Goal: Task Accomplishment & Management: Manage account settings

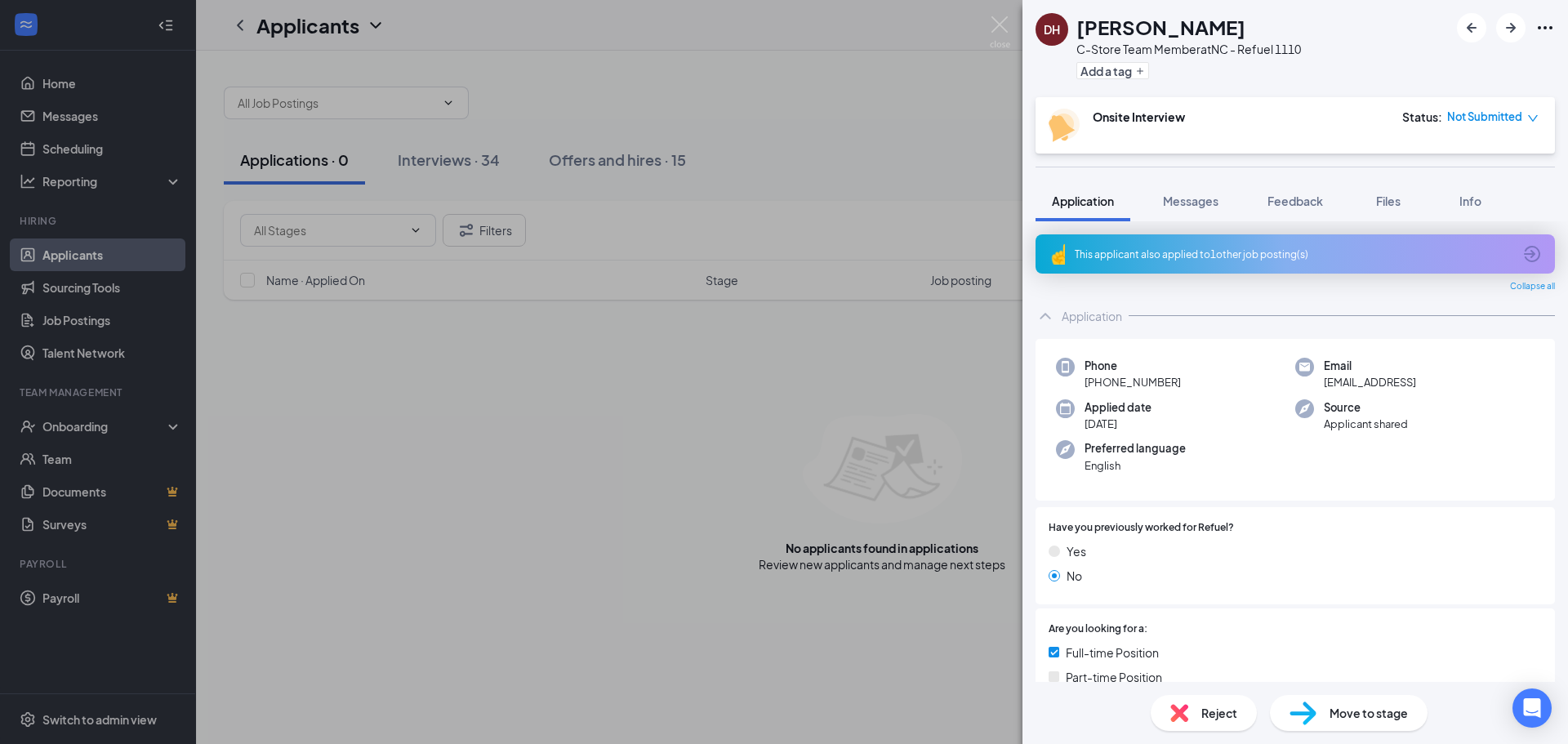
click at [907, 689] on div "[PERSON_NAME] C-Store Team Member at [GEOGRAPHIC_DATA] - Refuel 1110 Add a tag …" at bounding box center [784, 372] width 1568 height 744
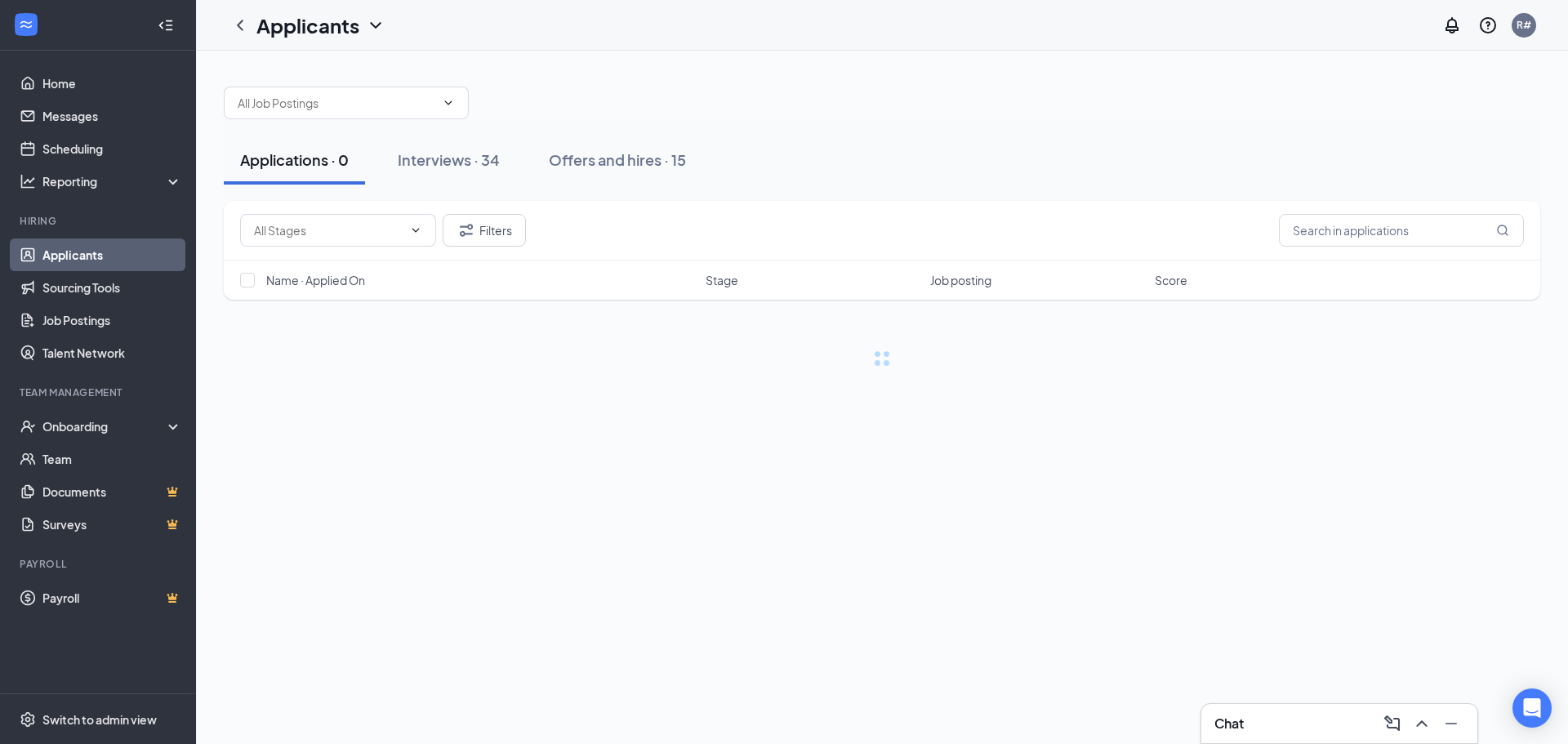
click at [907, 689] on div "Applications · 0 Interviews · 34 Offers and hires · 15 Filters Name · Applied O…" at bounding box center [882, 397] width 1372 height 694
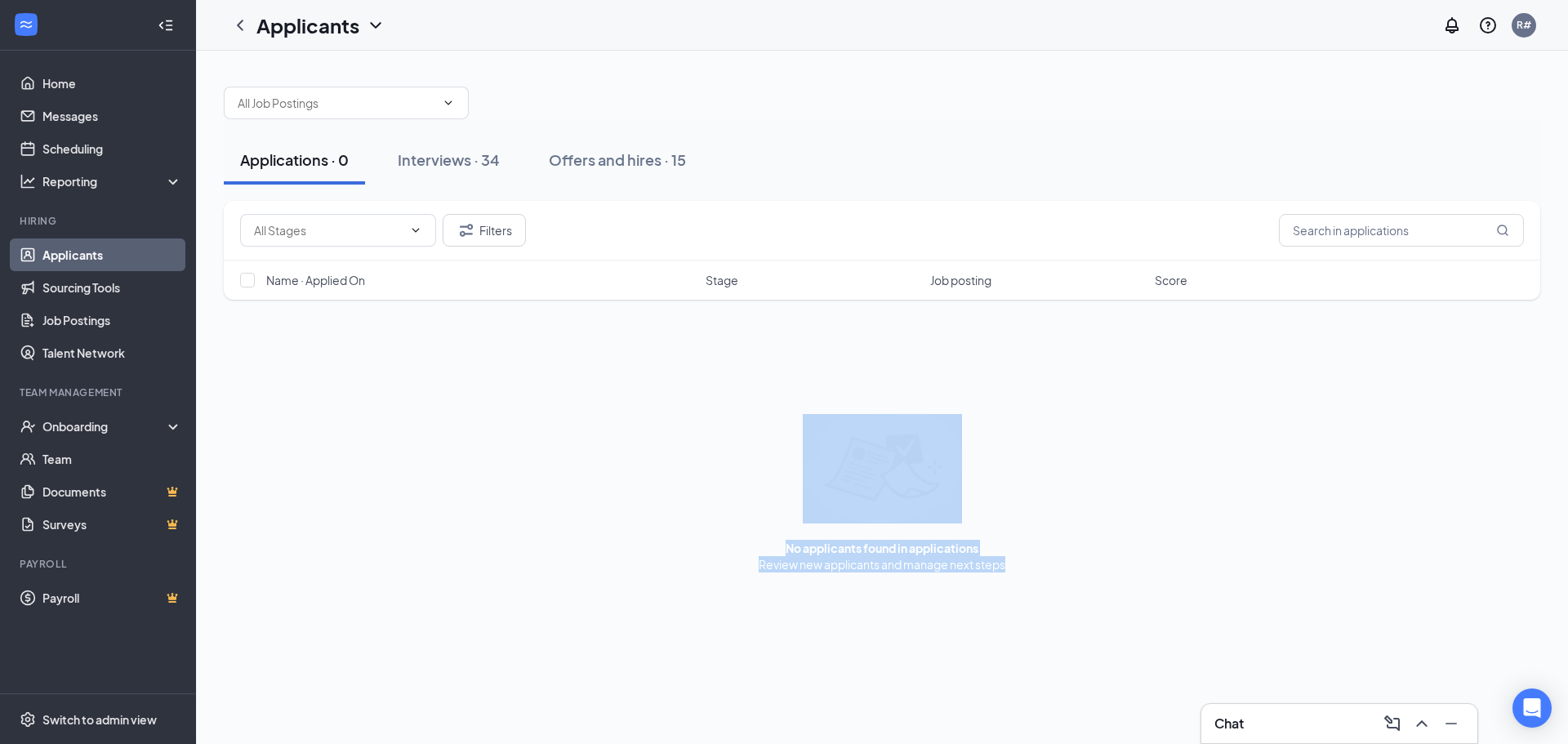
click at [534, 570] on div "No applicants found in applications Review new applicants and manage next steps" at bounding box center [882, 494] width 1317 height 158
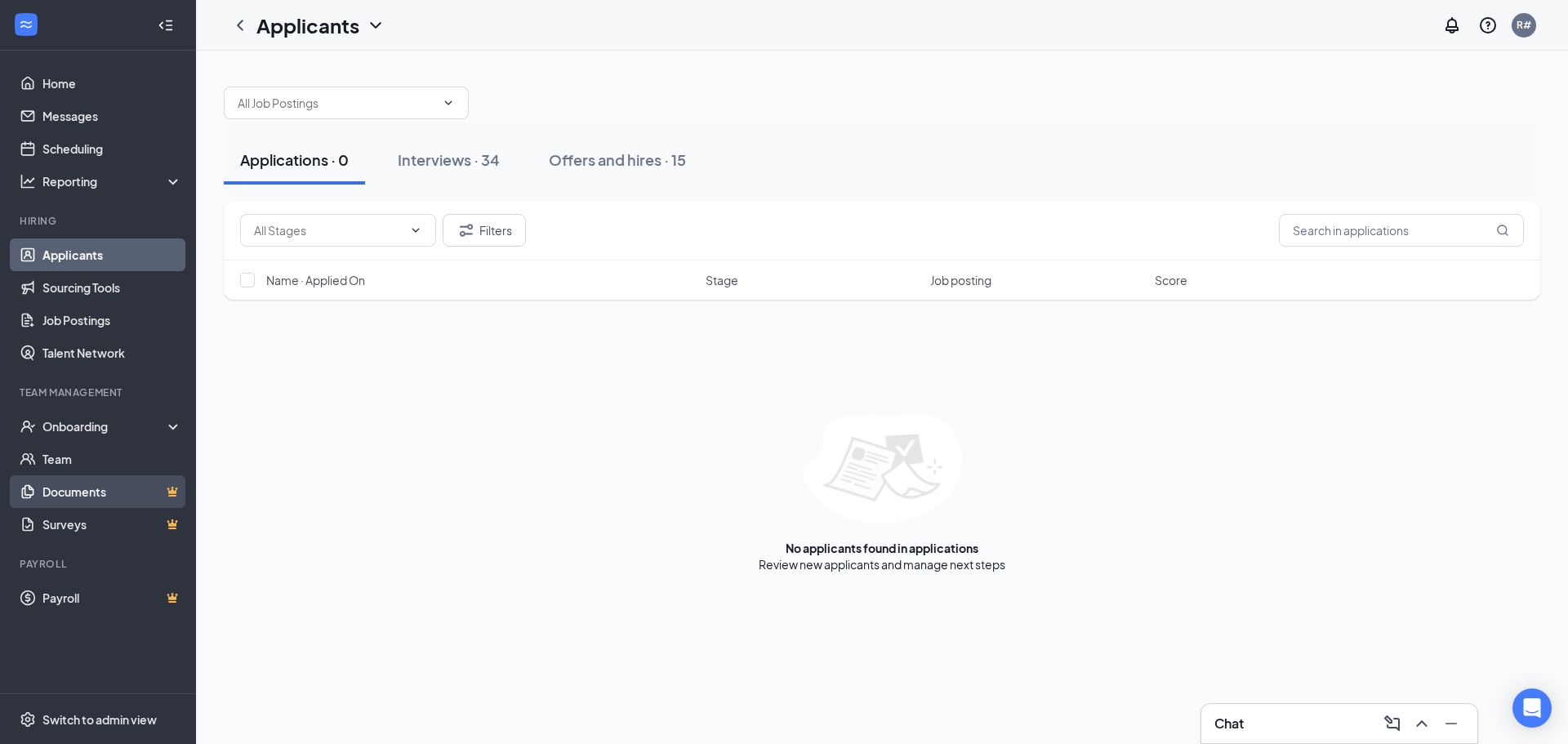
click at [112, 487] on link "Documents" at bounding box center [112, 491] width 140 height 32
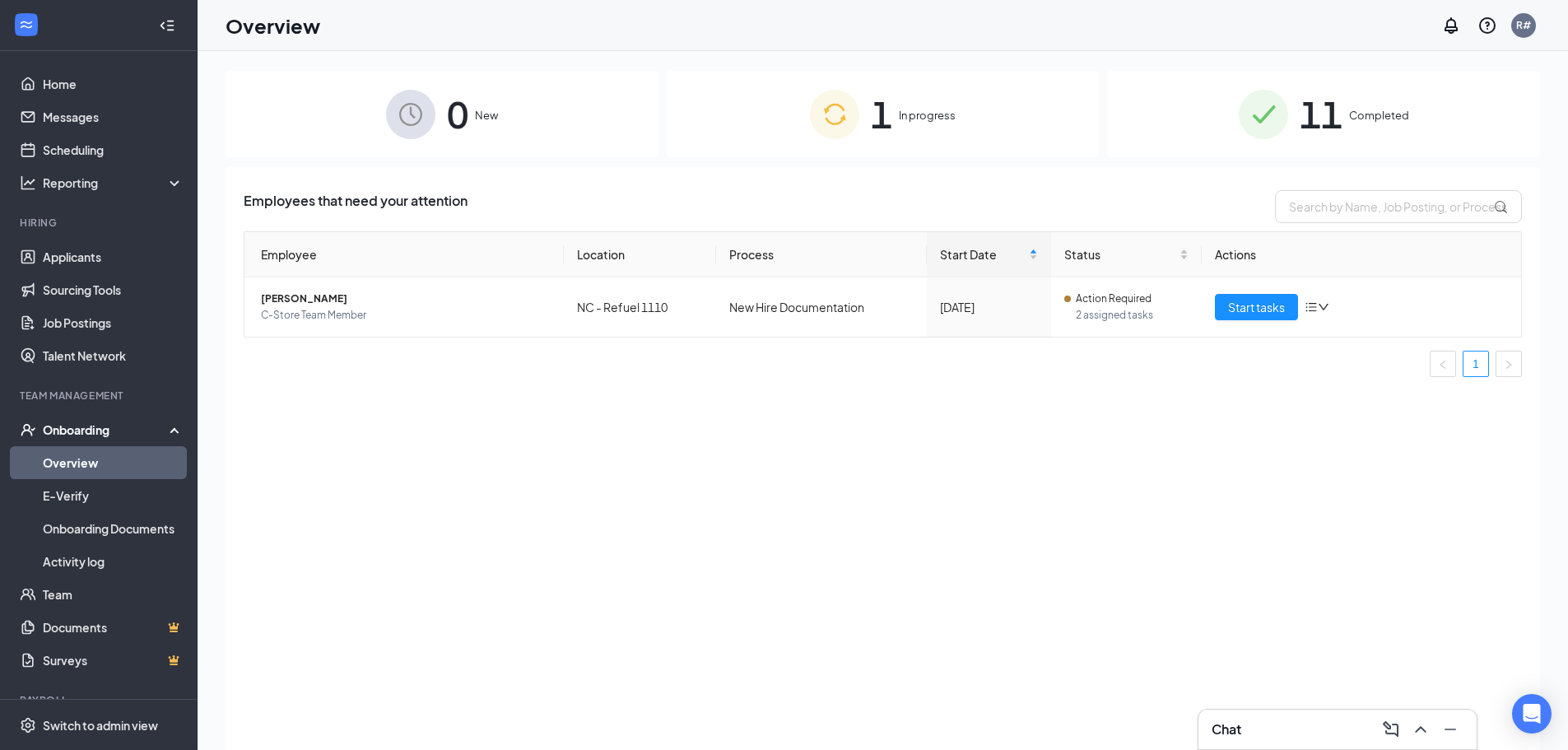
click at [59, 472] on link "Overview" at bounding box center [113, 463] width 141 height 33
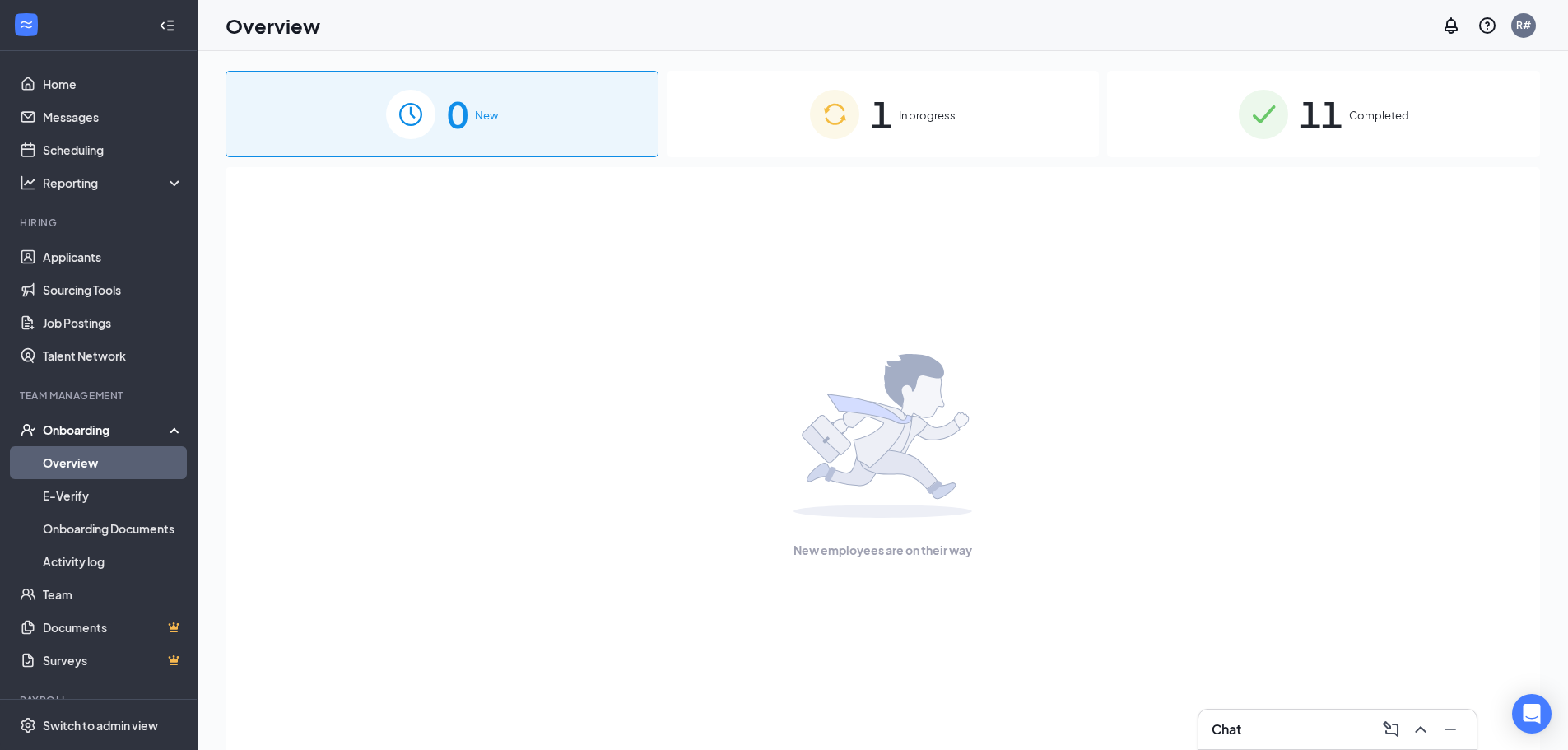
click at [877, 122] on span "1" at bounding box center [881, 114] width 21 height 57
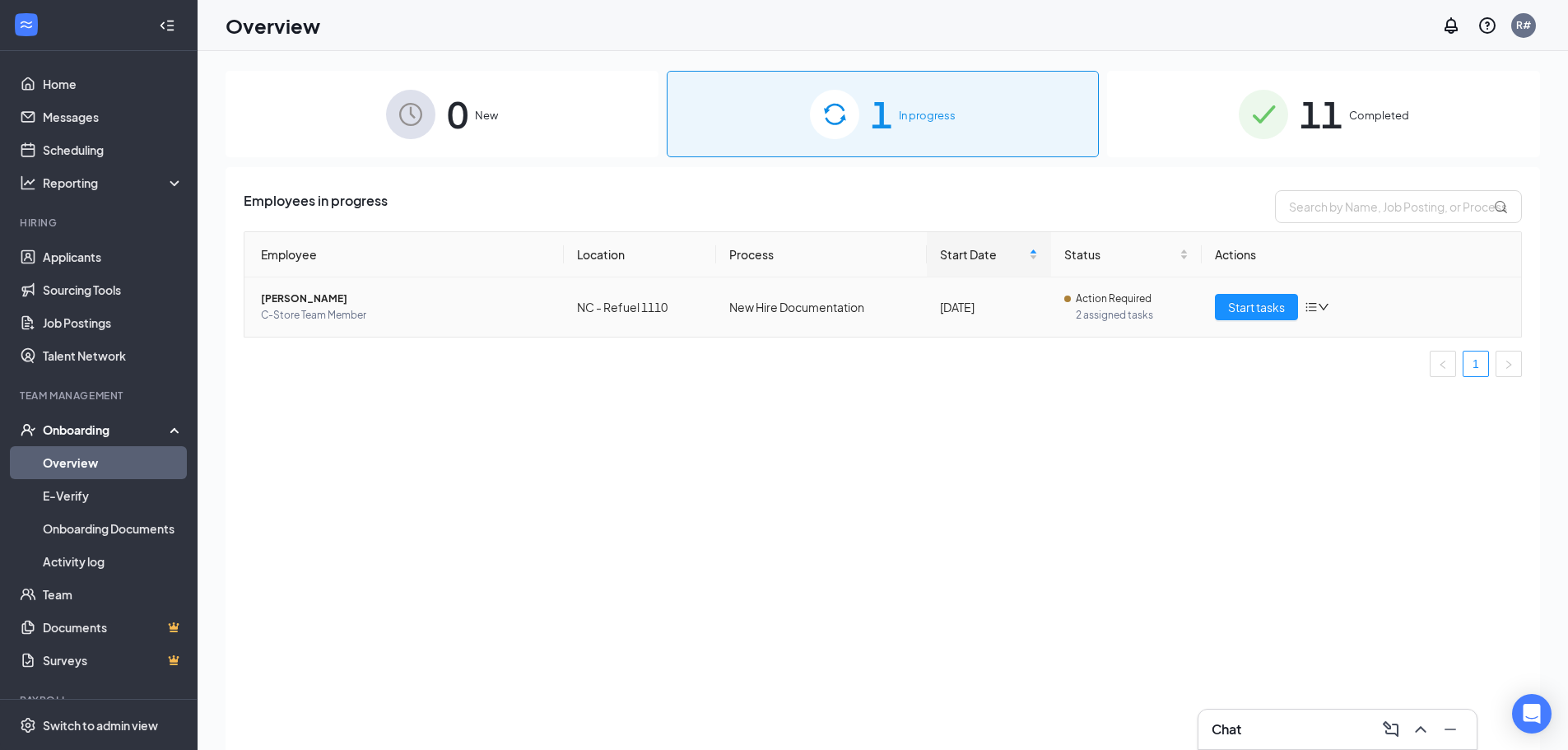
click at [342, 300] on span "[PERSON_NAME]" at bounding box center [406, 299] width 290 height 16
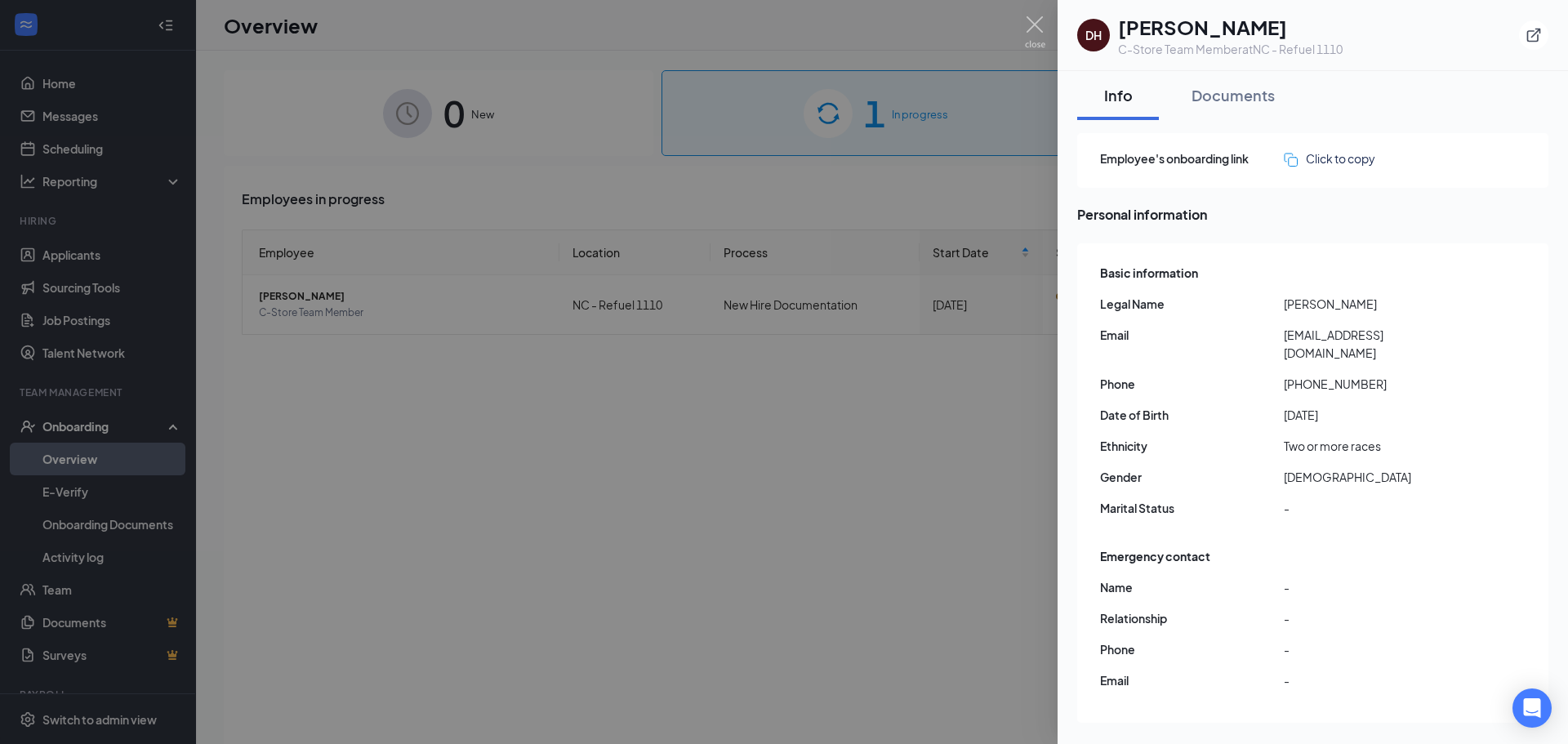
click at [607, 430] on div at bounding box center [784, 372] width 1568 height 744
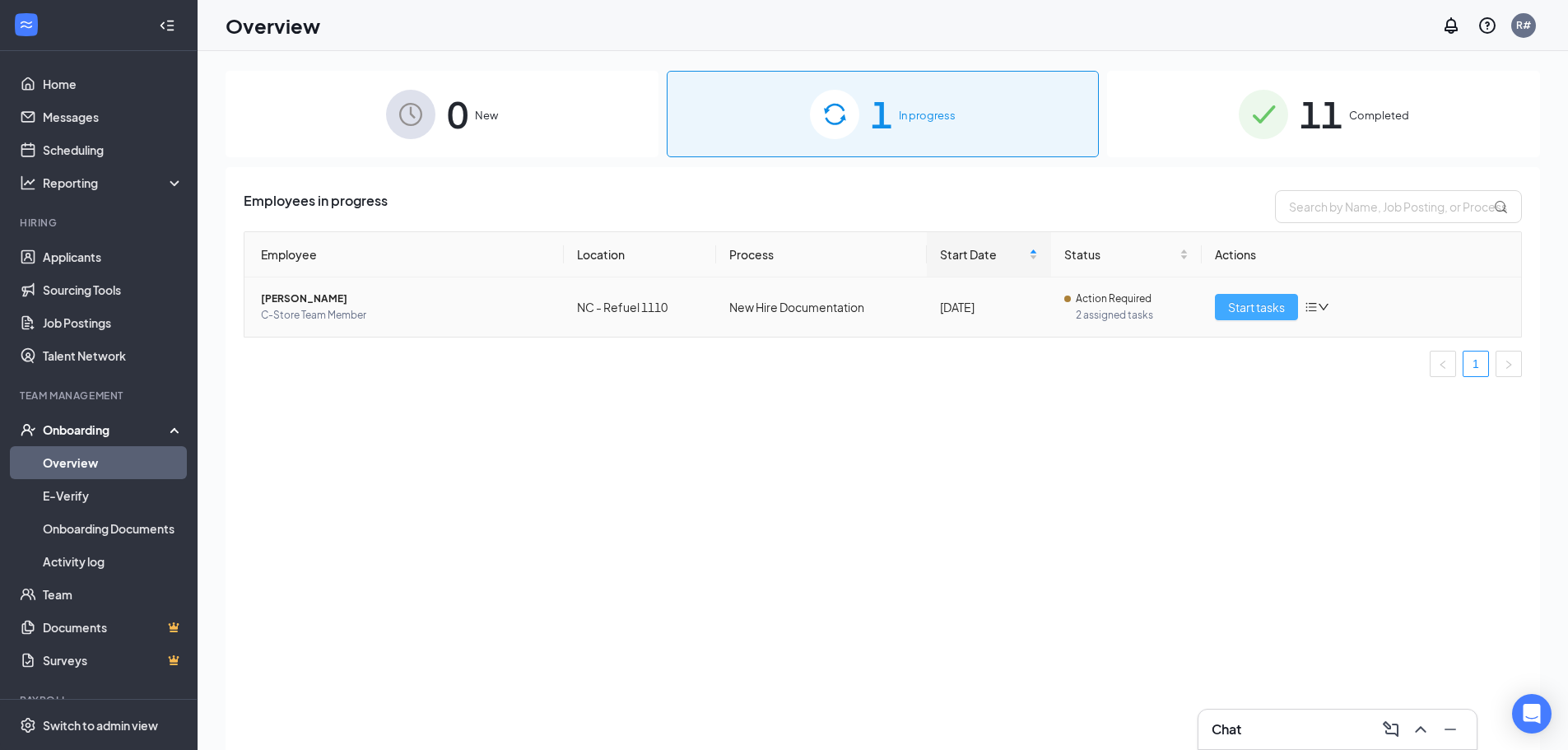
click at [1233, 305] on span "Start tasks" at bounding box center [1257, 306] width 57 height 18
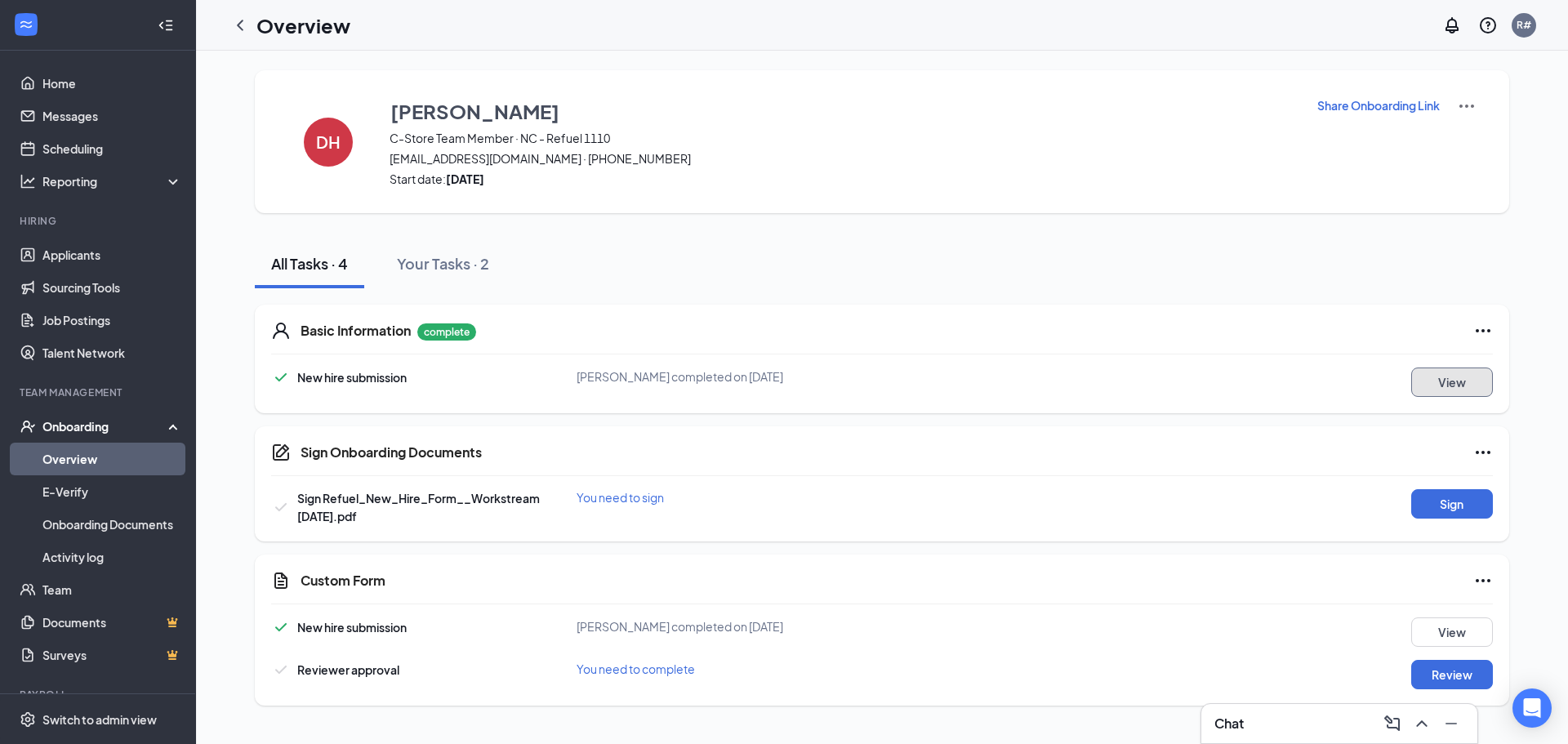
click at [1463, 374] on button "View" at bounding box center [1452, 382] width 82 height 30
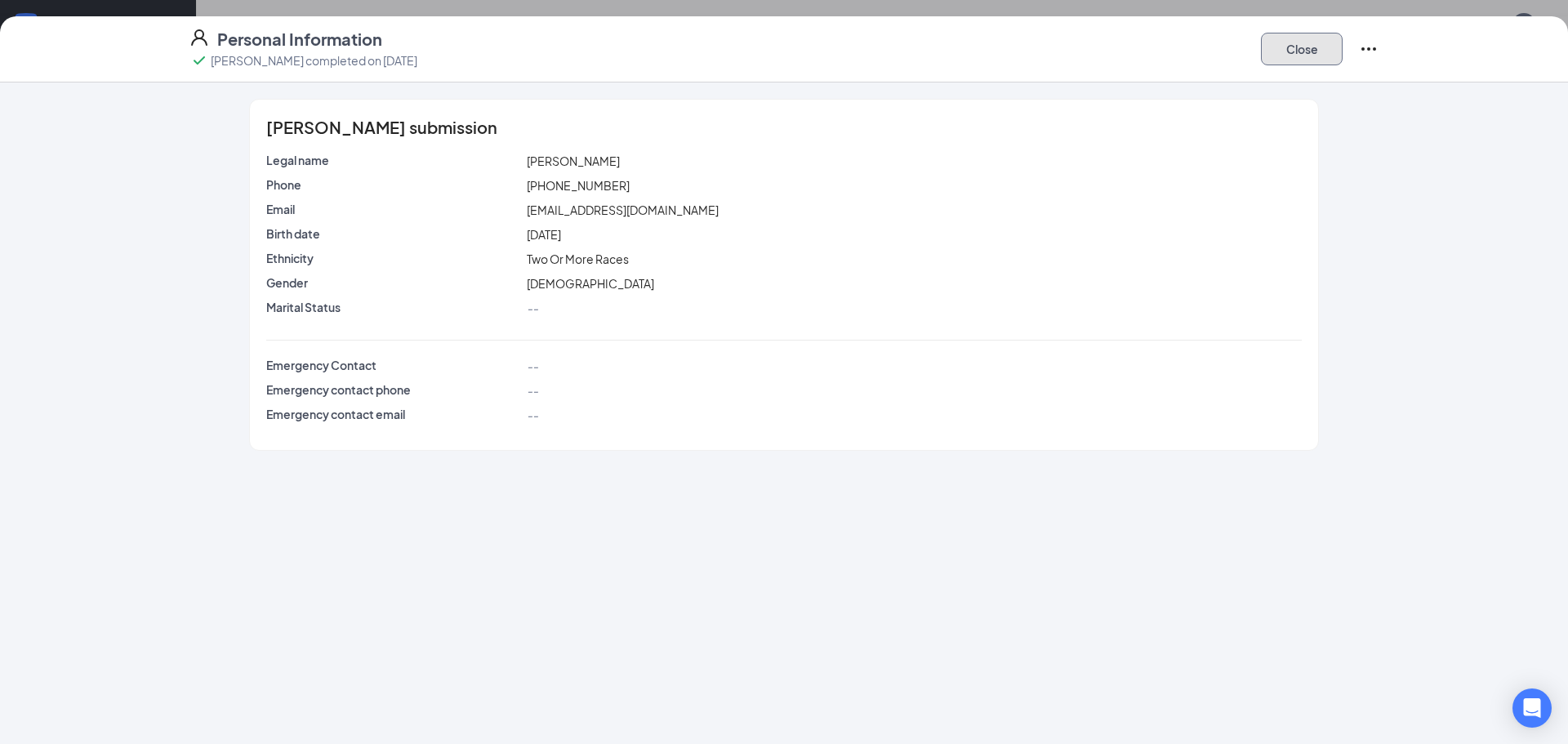
click at [1303, 60] on button "Close" at bounding box center [1302, 49] width 82 height 32
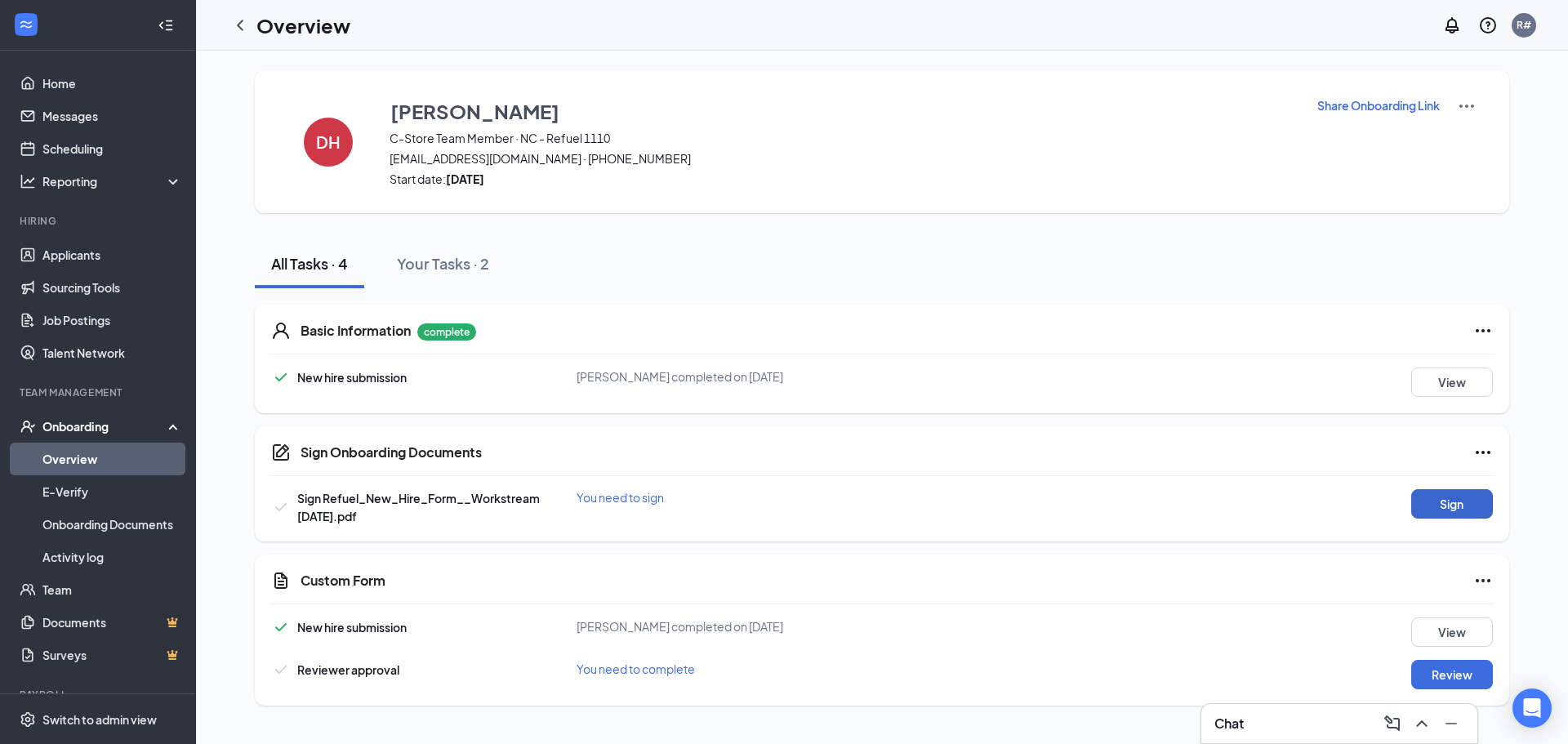
click at [1422, 506] on button "Sign" at bounding box center [1452, 504] width 82 height 30
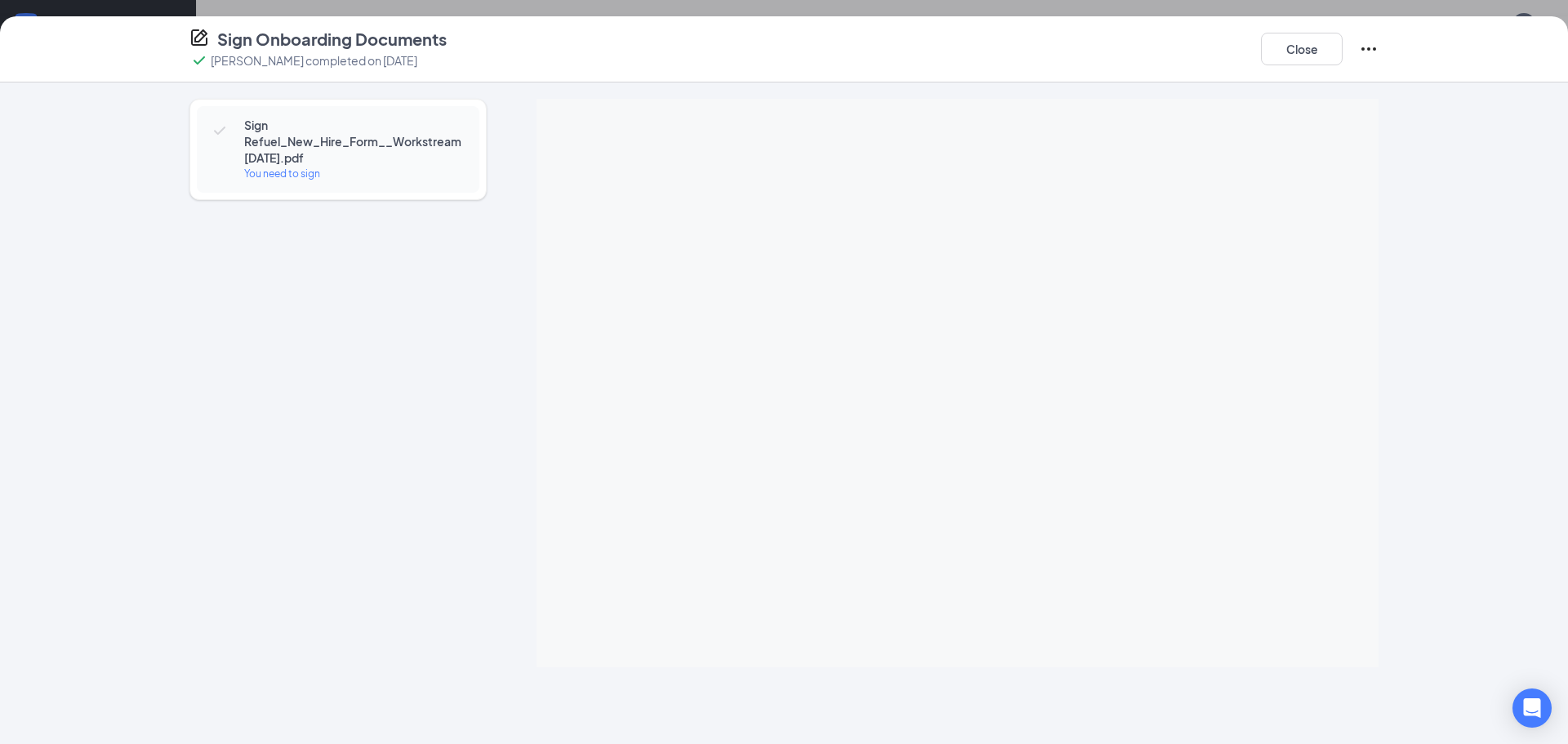
click at [976, 295] on div "Sign Onboarding Documents Dayvion Hampton completed on Aug 26, 2025 Close Sign …" at bounding box center [784, 372] width 1568 height 744
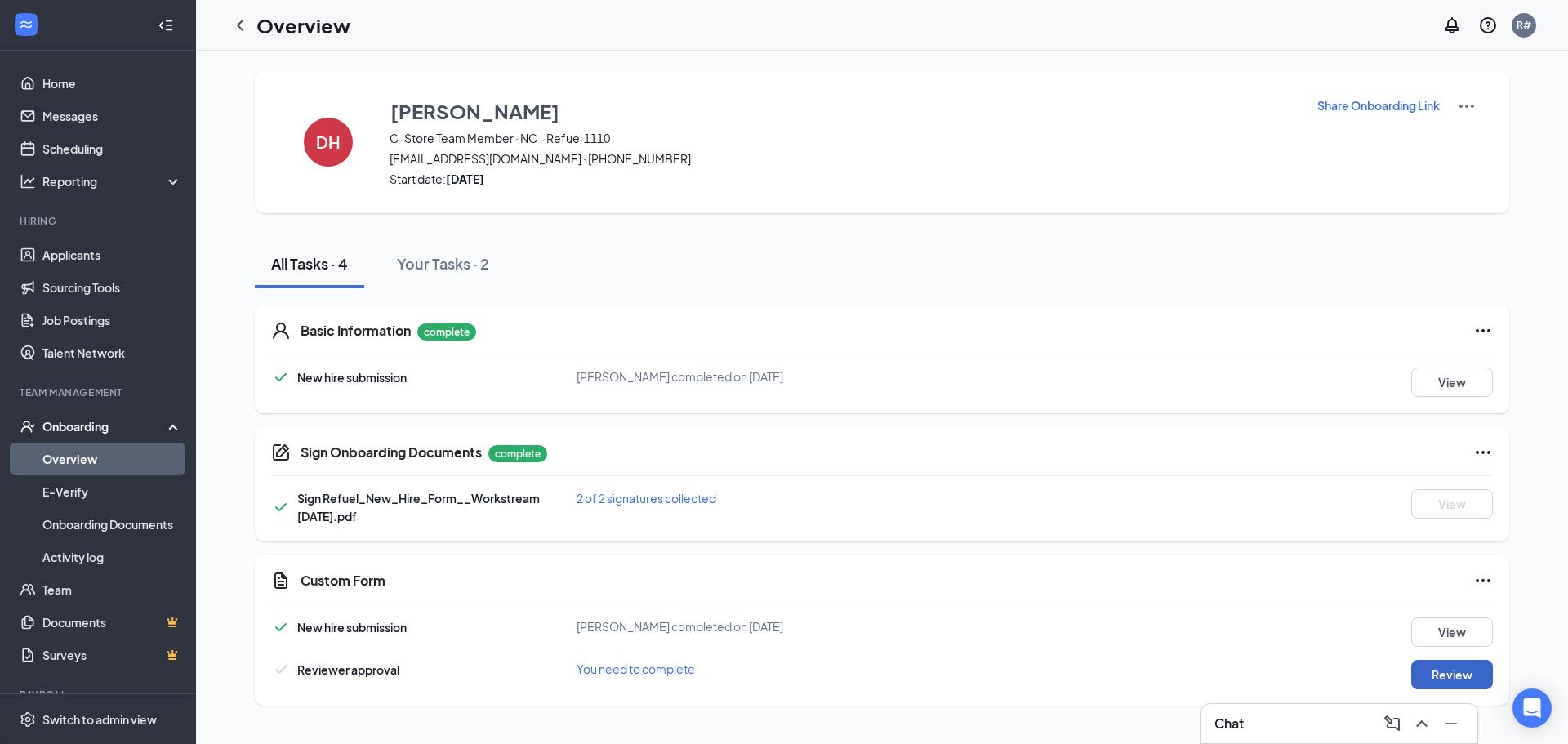
click at [1445, 675] on button "Review" at bounding box center [1452, 674] width 82 height 30
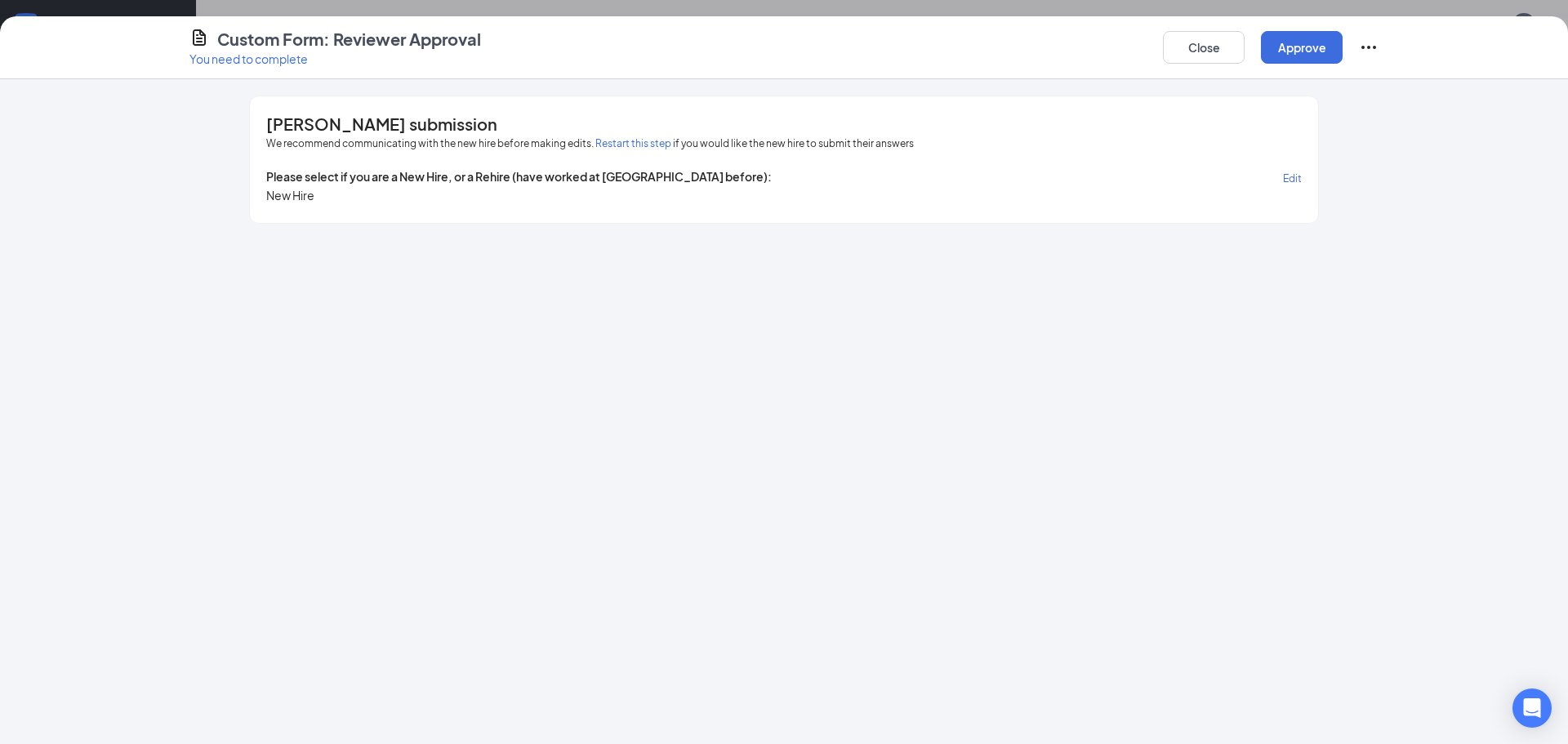
click at [304, 194] on span "New Hire" at bounding box center [290, 195] width 49 height 16
click at [1287, 49] on button "Approve" at bounding box center [1302, 47] width 82 height 32
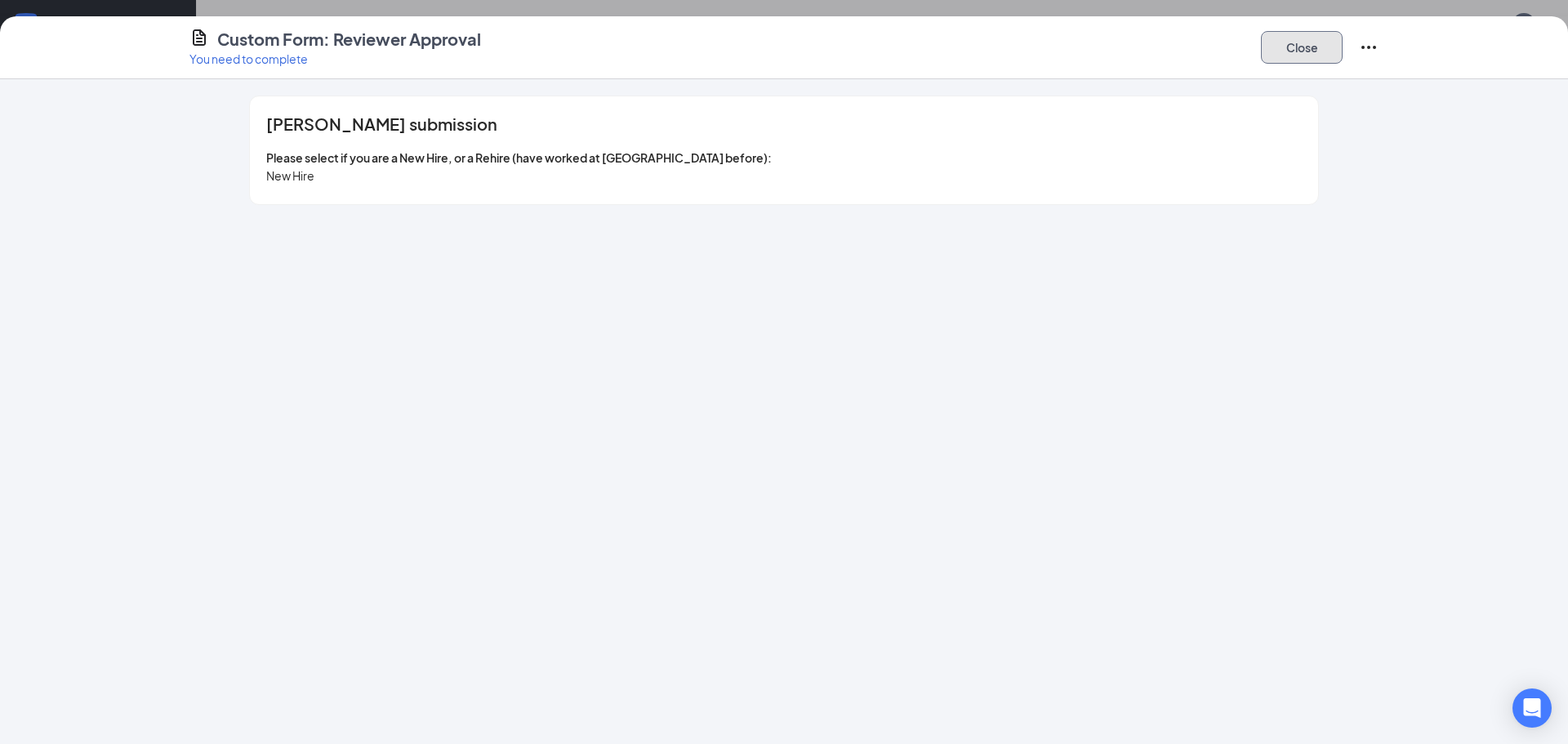
click at [1287, 49] on button "Close" at bounding box center [1302, 47] width 82 height 32
